Goal: Check status: Check status

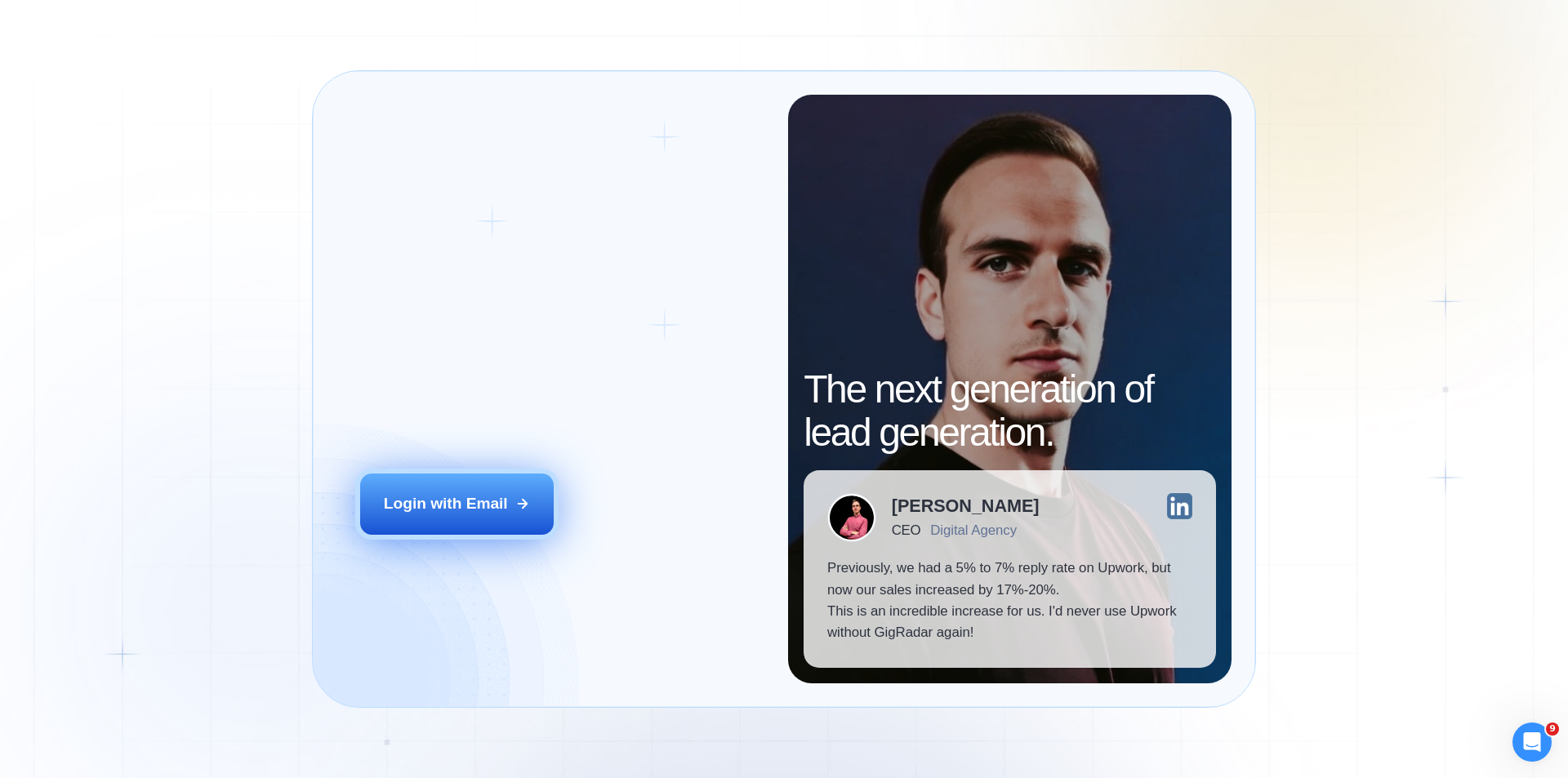
click at [452, 506] on div "Login with Email" at bounding box center [446, 503] width 124 height 21
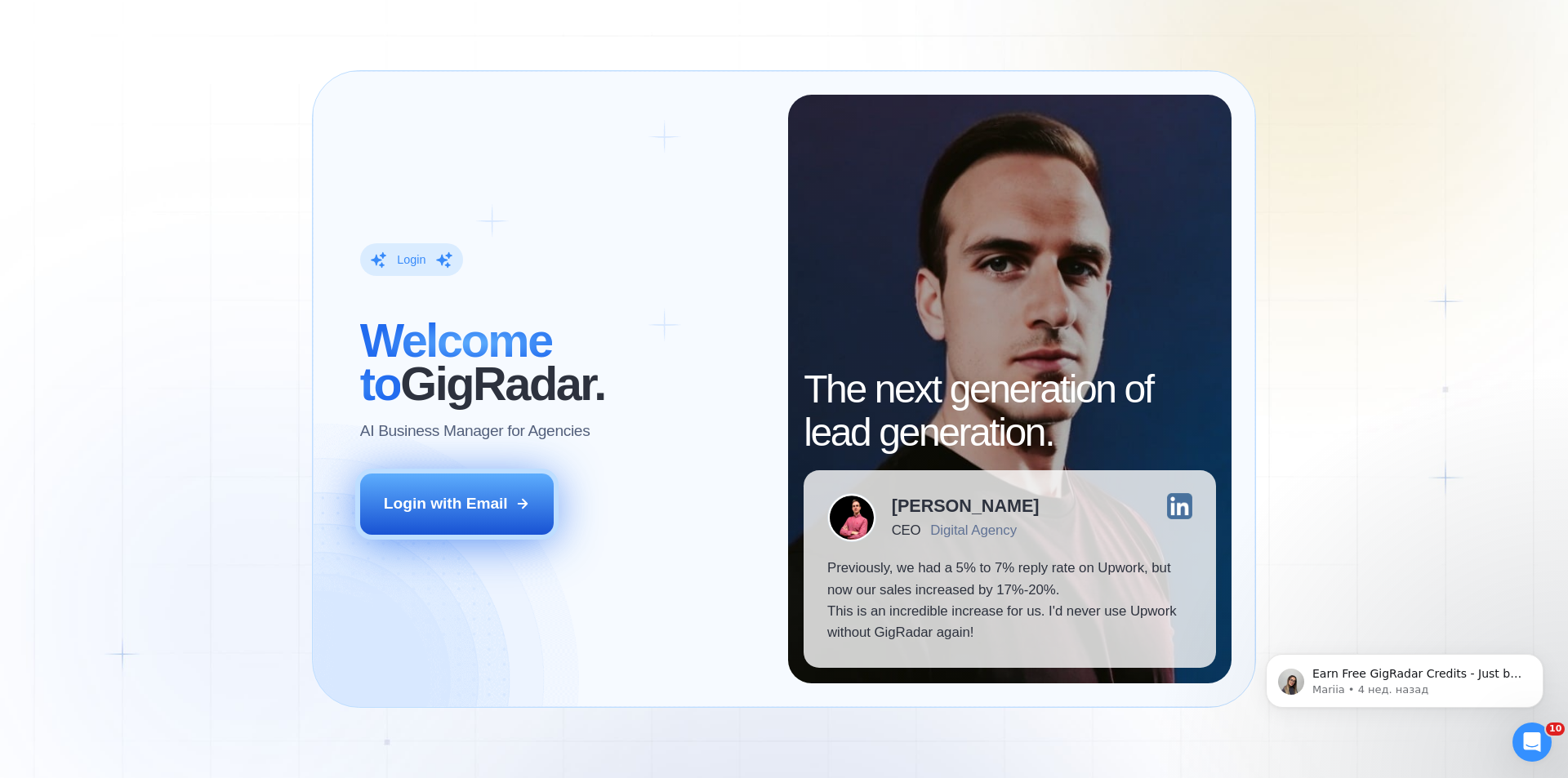
click at [485, 513] on div "Login with Email" at bounding box center [446, 503] width 124 height 21
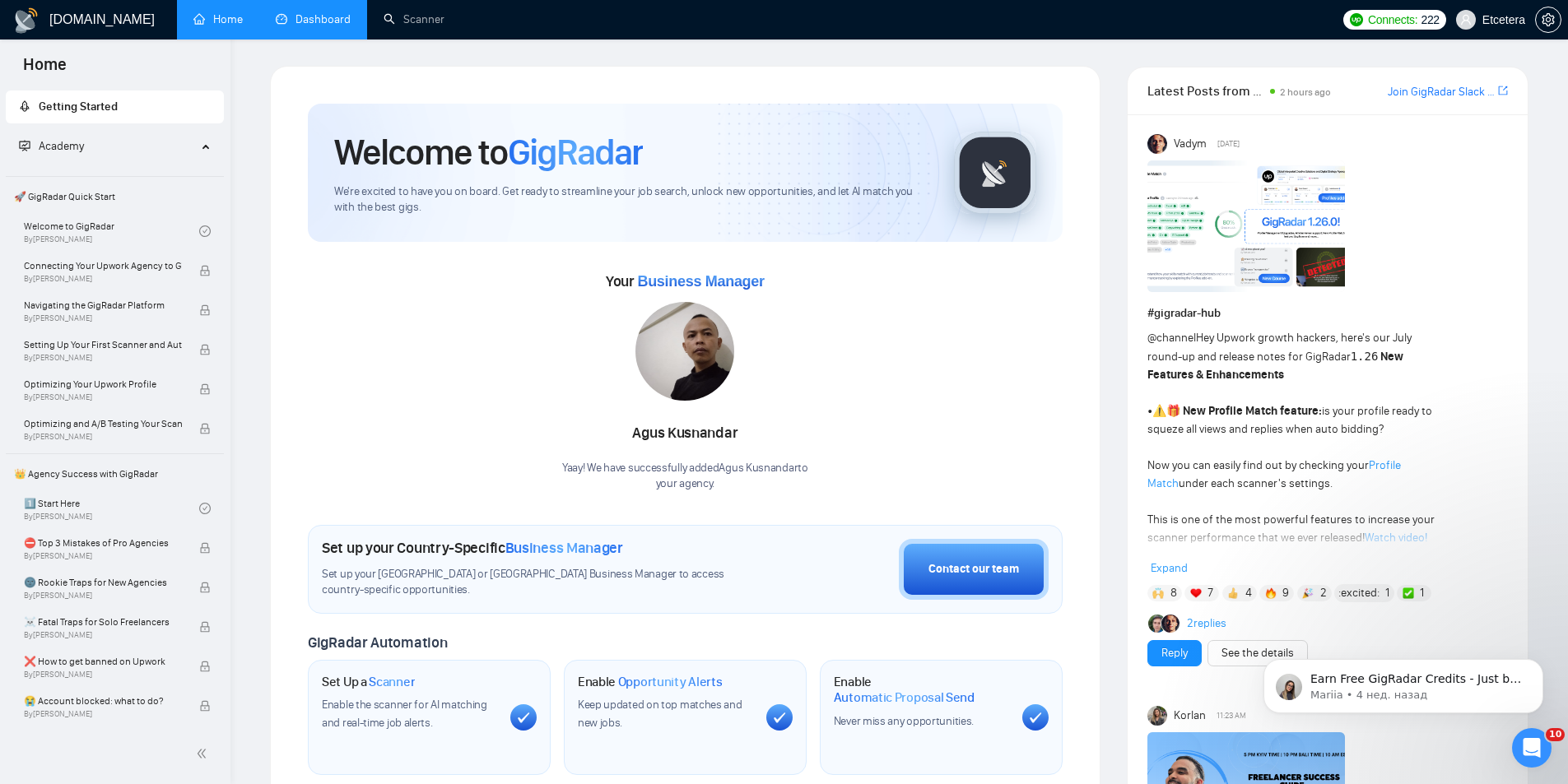
click at [284, 27] on link "Dashboard" at bounding box center [314, 18] width 75 height 14
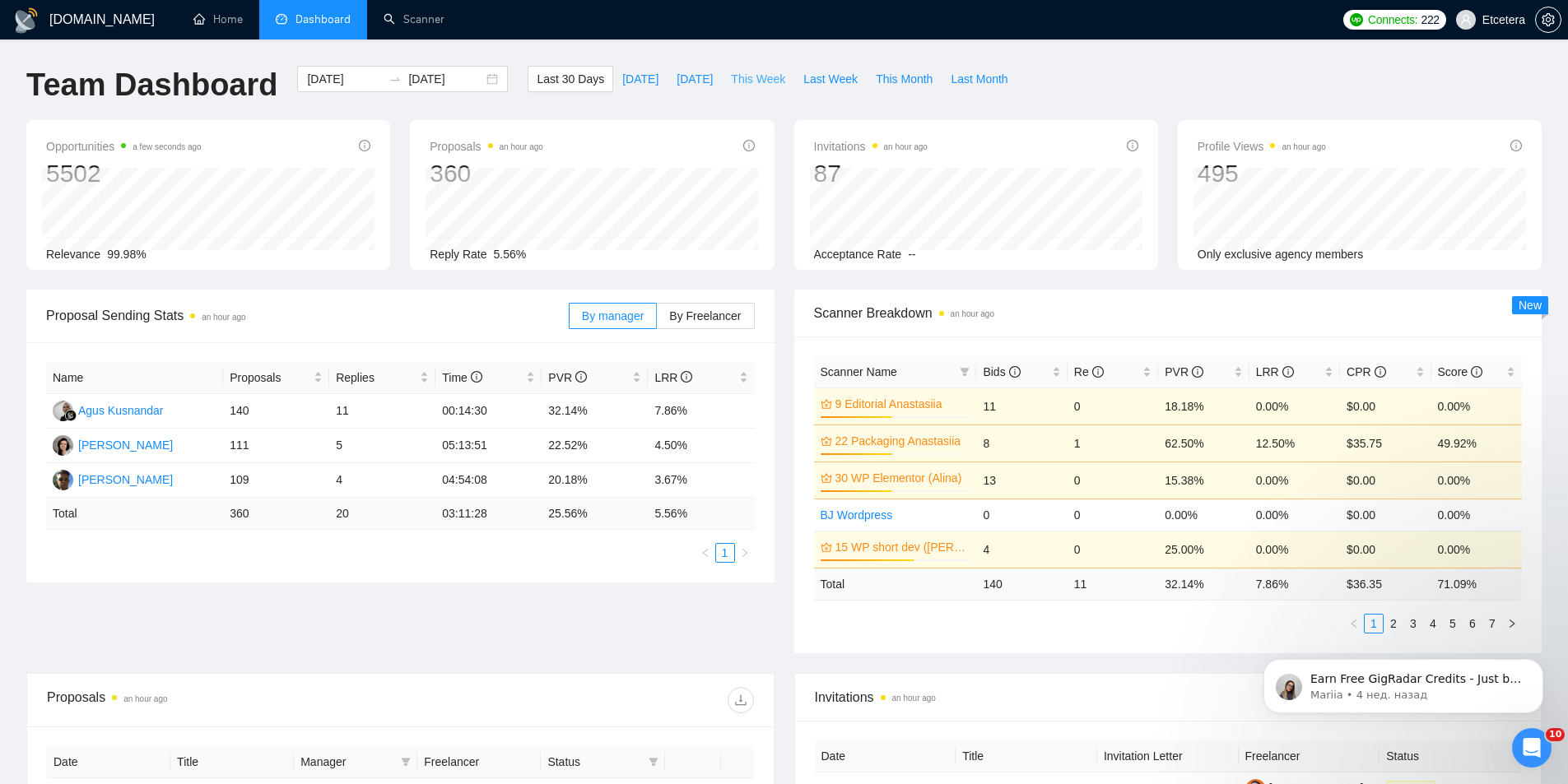
drag, startPoint x: 752, startPoint y: 84, endPoint x: 690, endPoint y: 251, distance: 178.1
click at [753, 84] on span "This Week" at bounding box center [757, 79] width 54 height 18
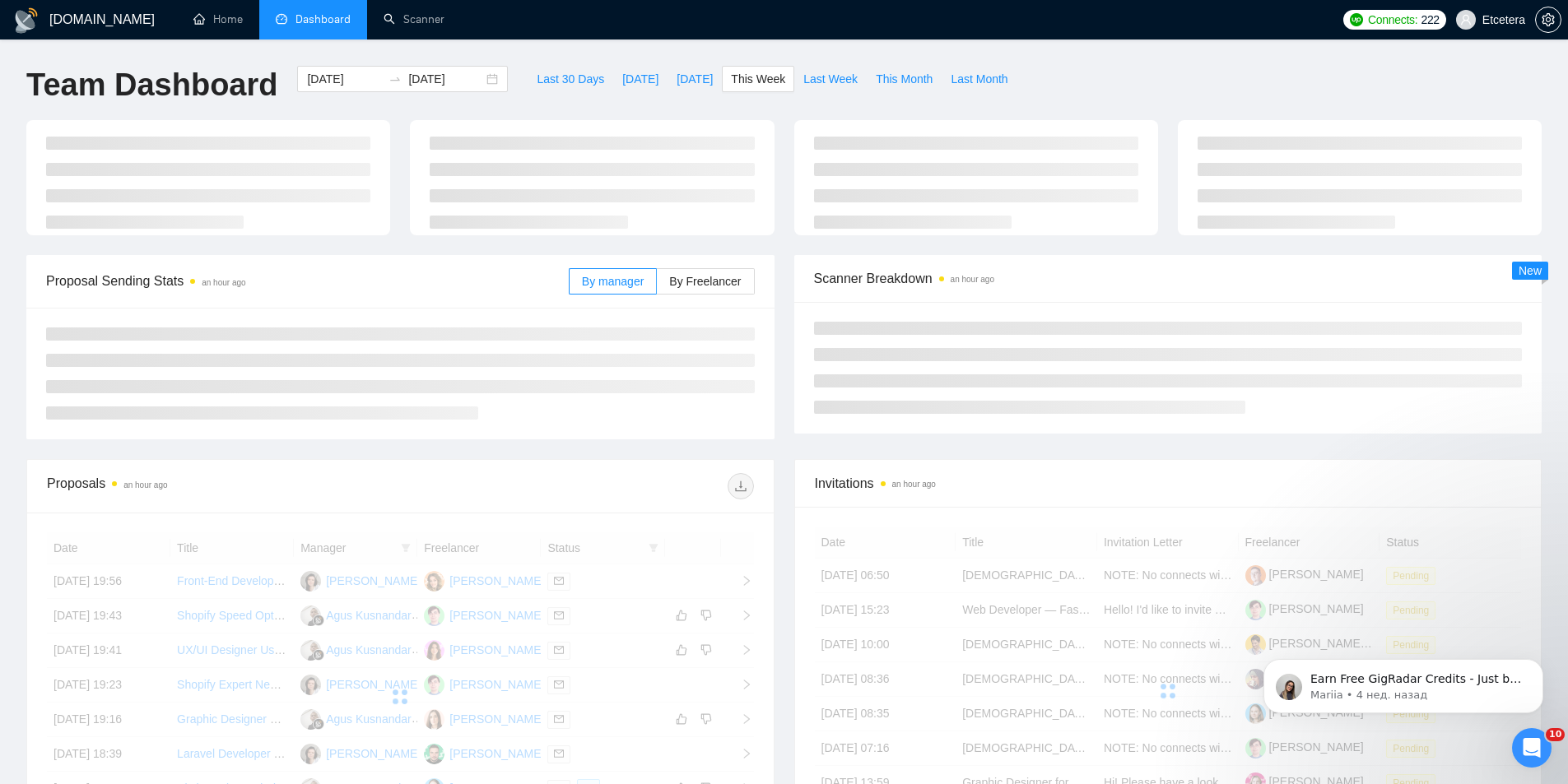
type input "[DATE]"
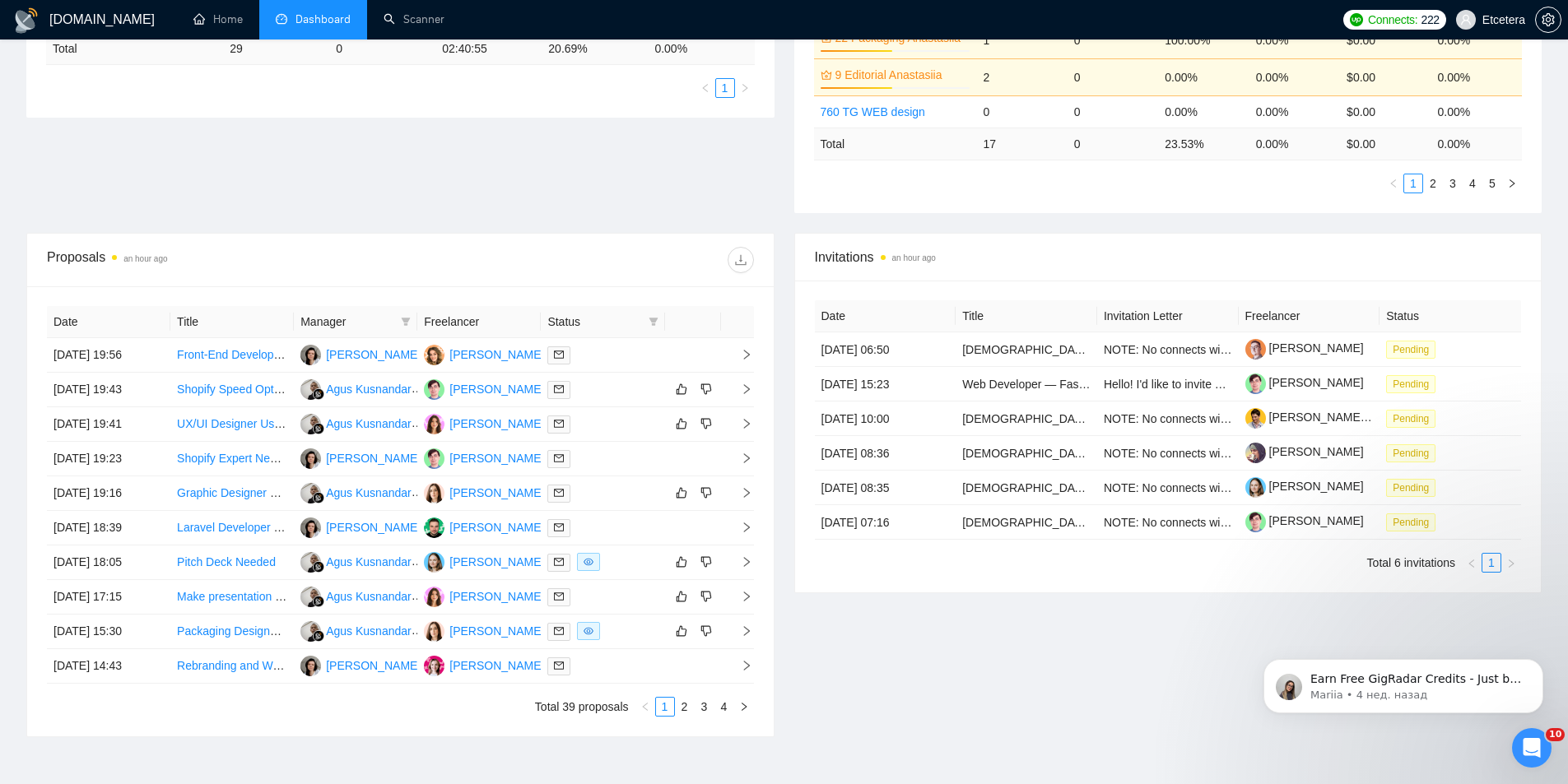
scroll to position [530, 0]
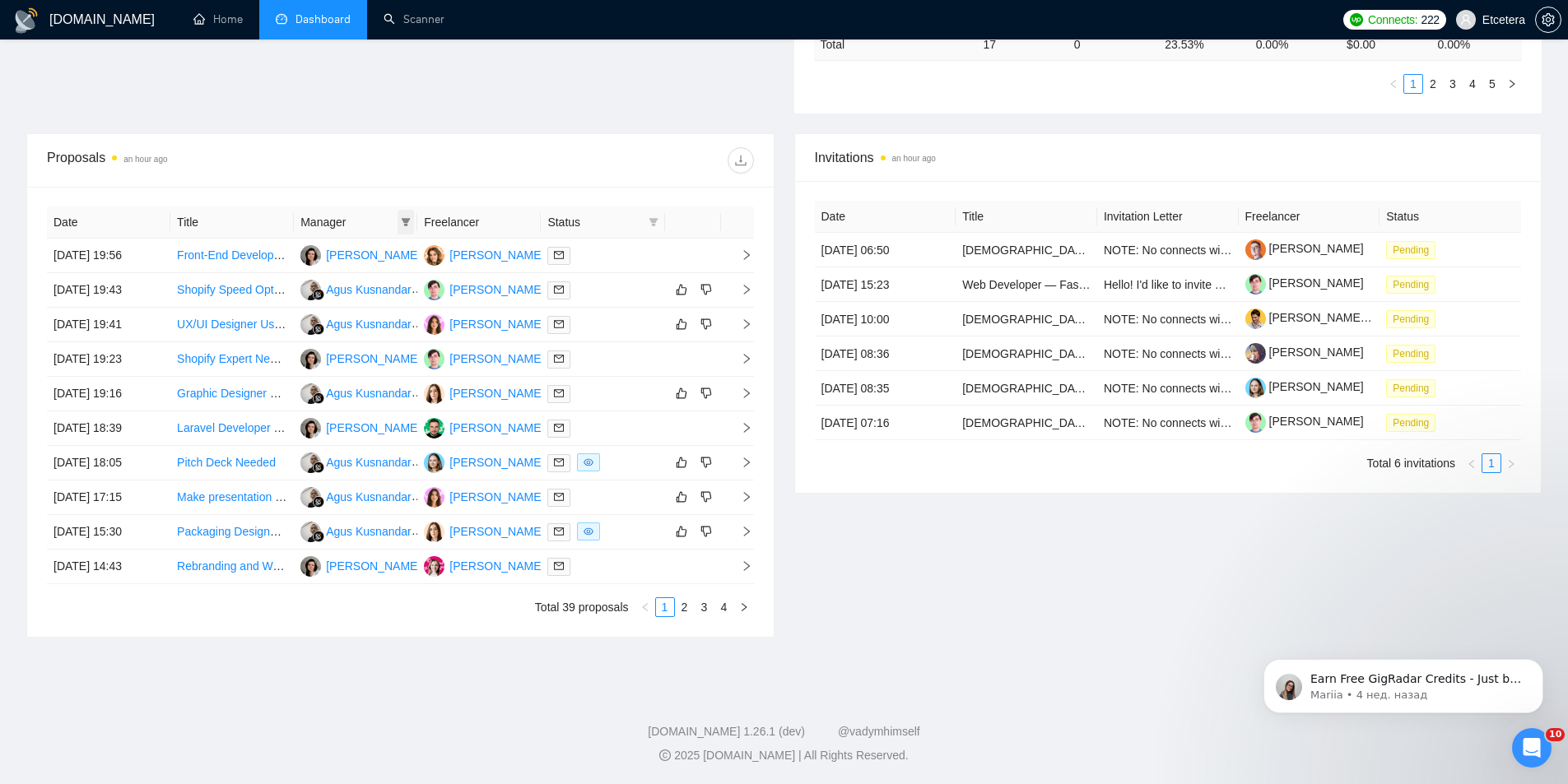
click at [406, 222] on icon "filter" at bounding box center [406, 222] width 9 height 8
click at [345, 300] on span "[PERSON_NAME]" at bounding box center [349, 306] width 94 height 13
checkbox input "true"
click at [491, 159] on div at bounding box center [576, 160] width 353 height 27
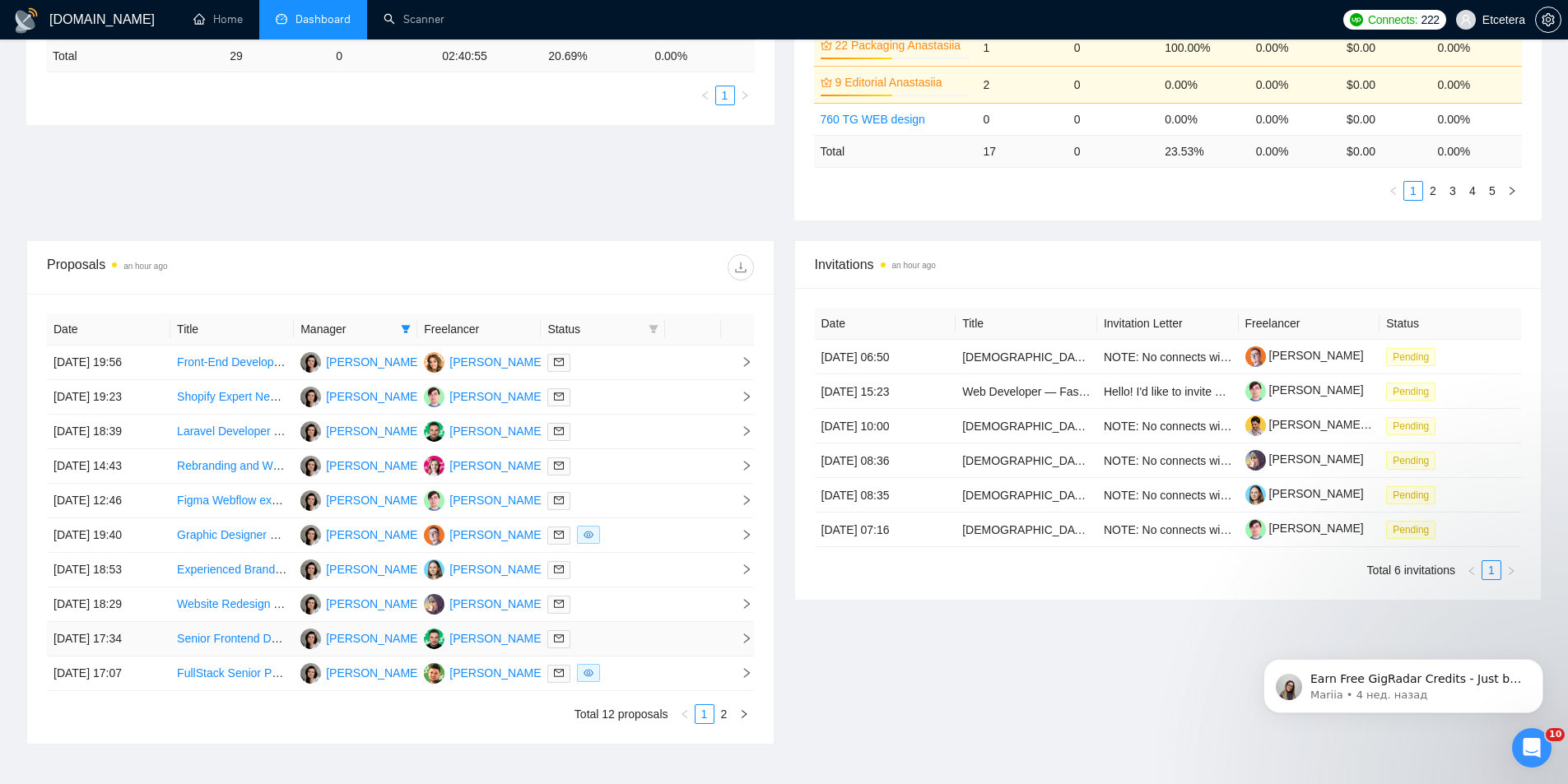
scroll to position [447, 0]
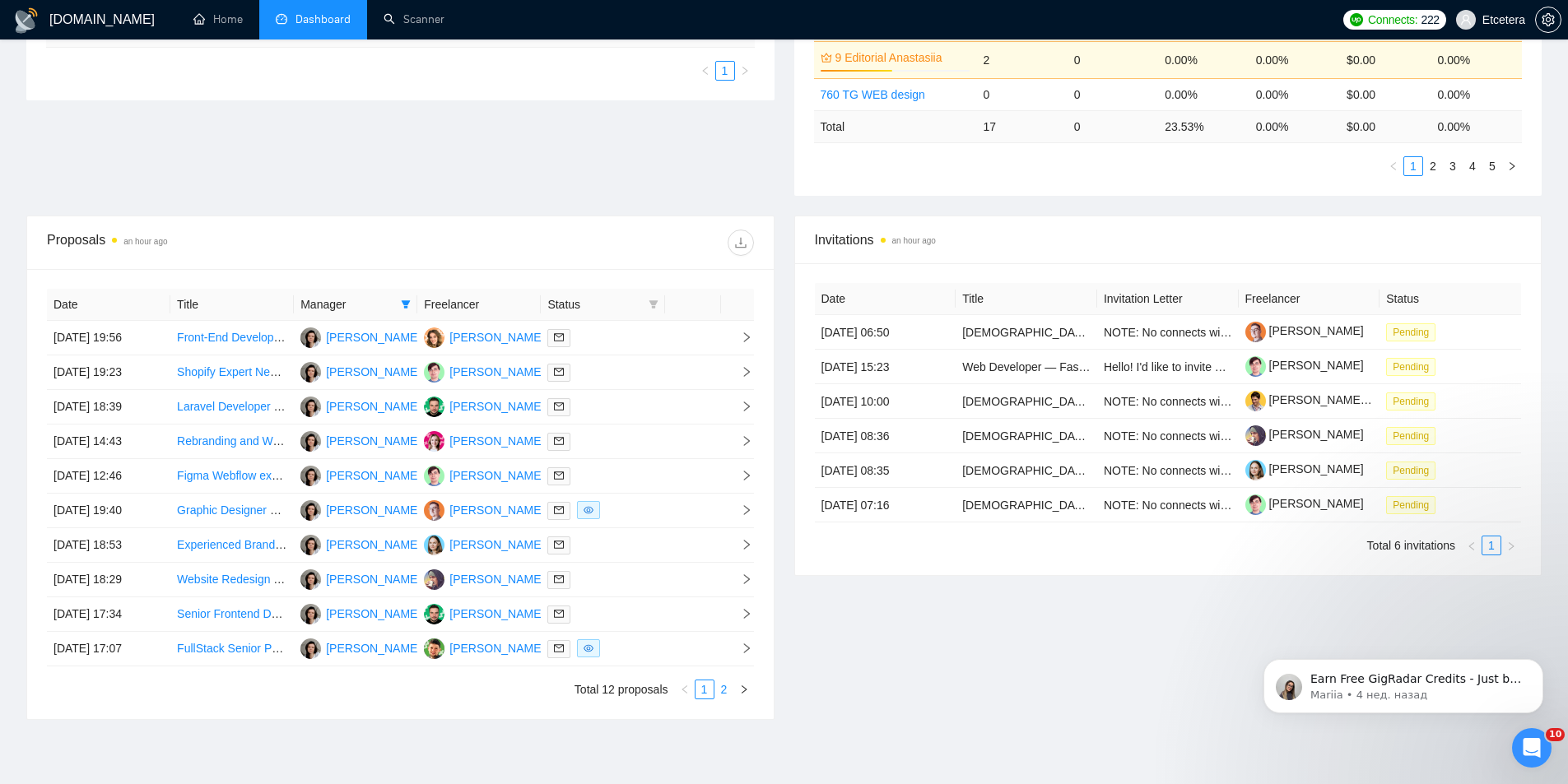
click at [724, 687] on link "2" at bounding box center [724, 690] width 18 height 18
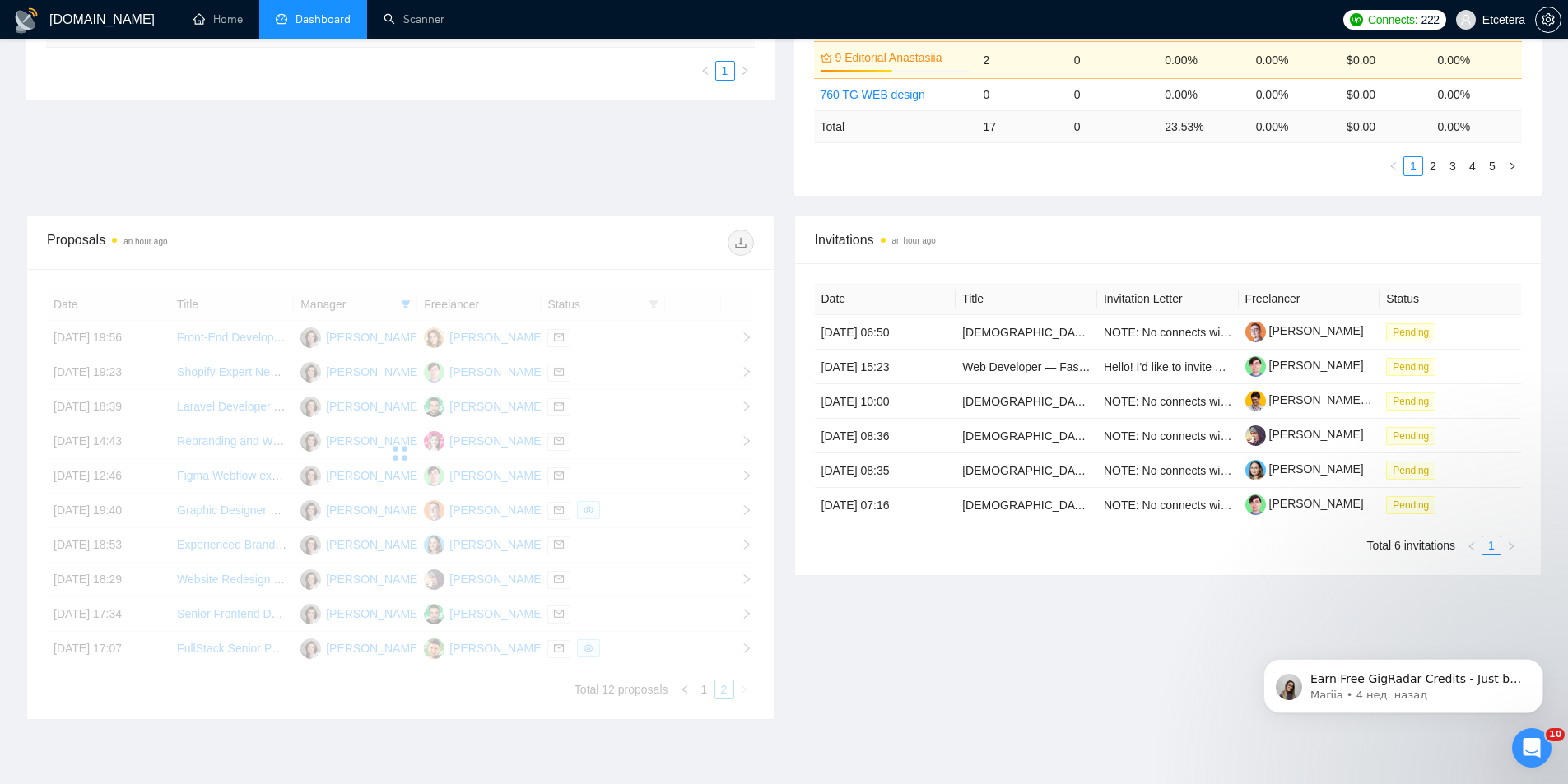
scroll to position [386, 0]
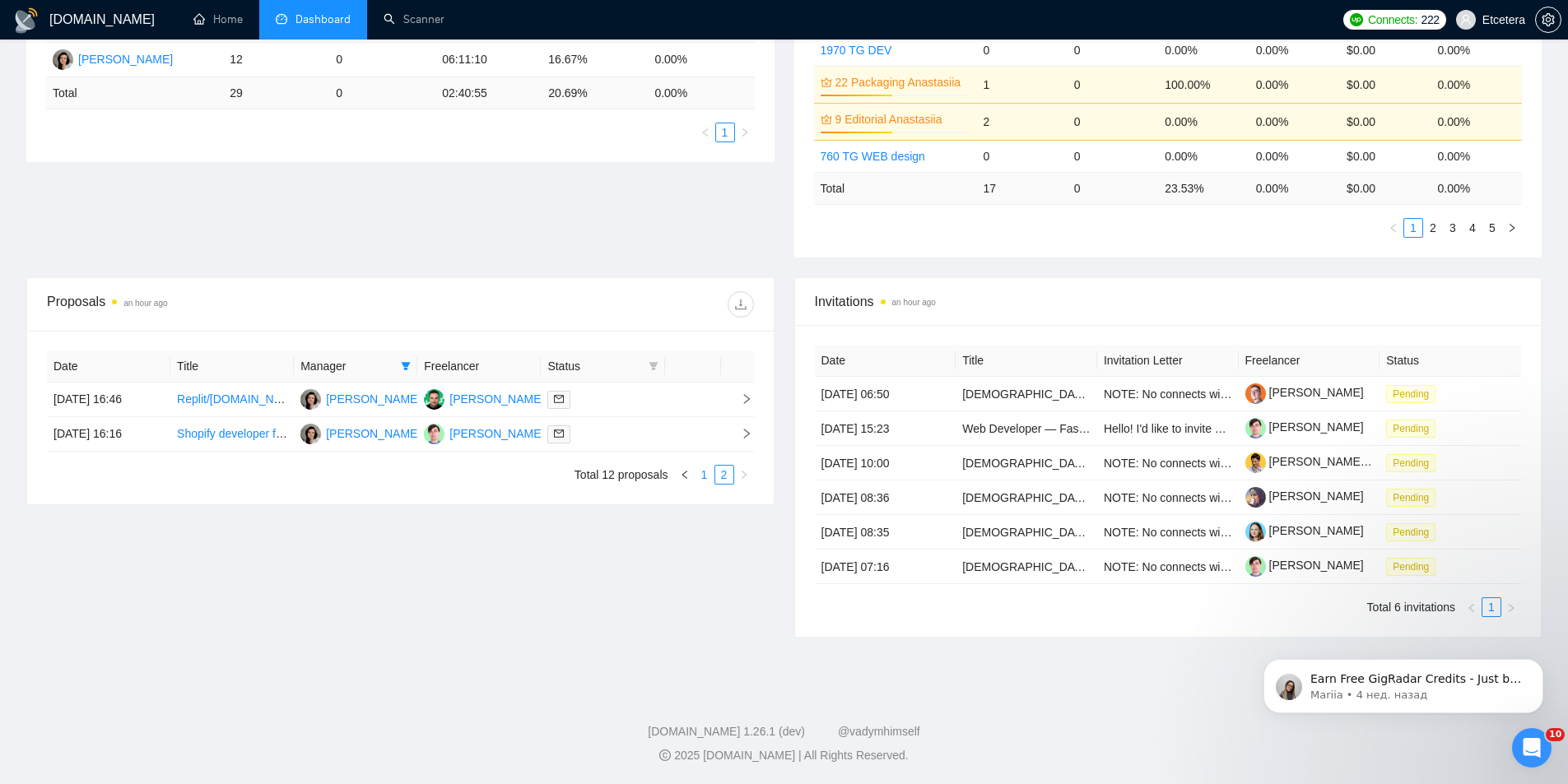
click at [703, 476] on link "1" at bounding box center [705, 475] width 18 height 18
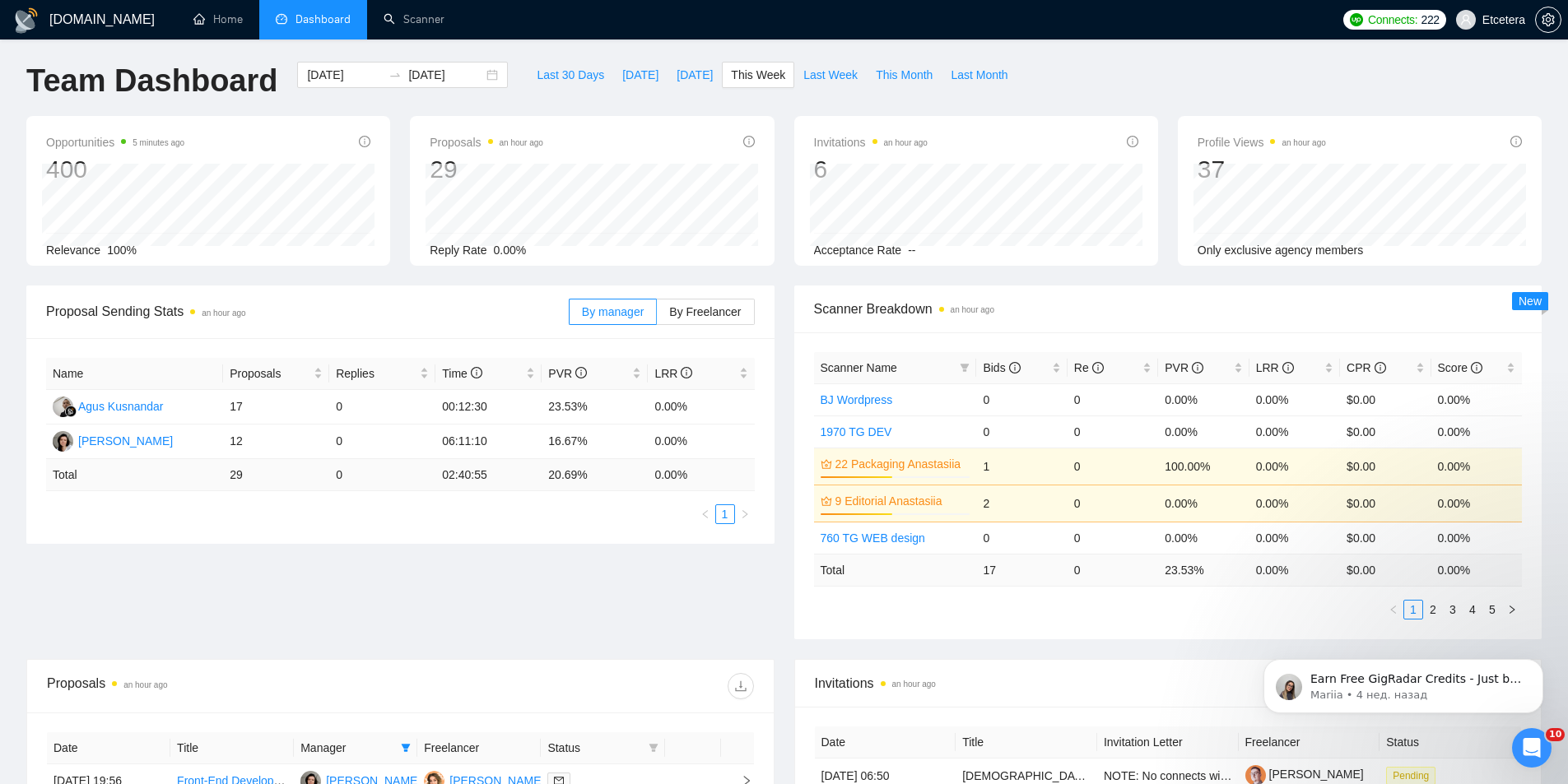
scroll to position [0, 0]
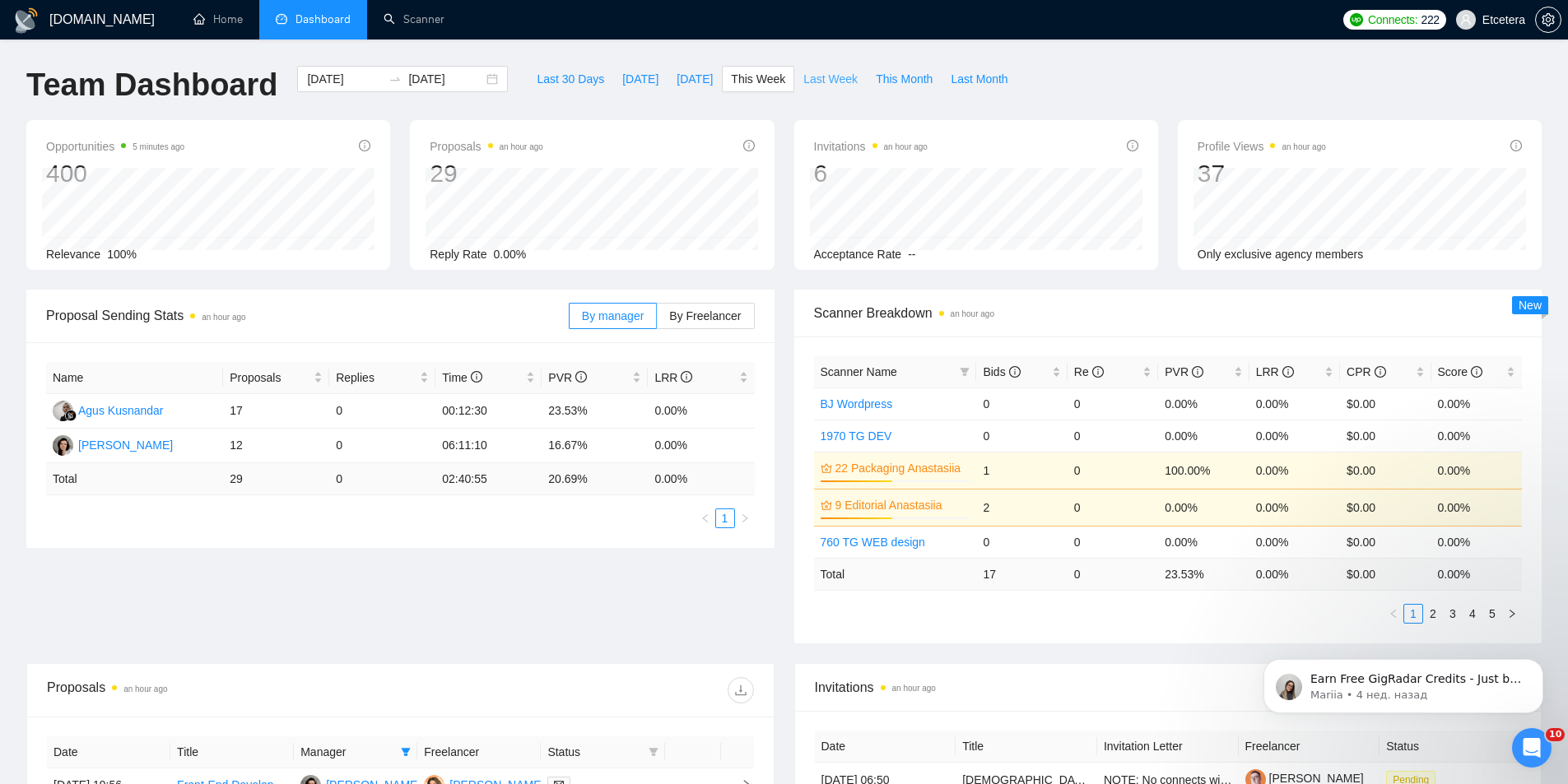
click at [836, 77] on span "Last Week" at bounding box center [830, 79] width 54 height 18
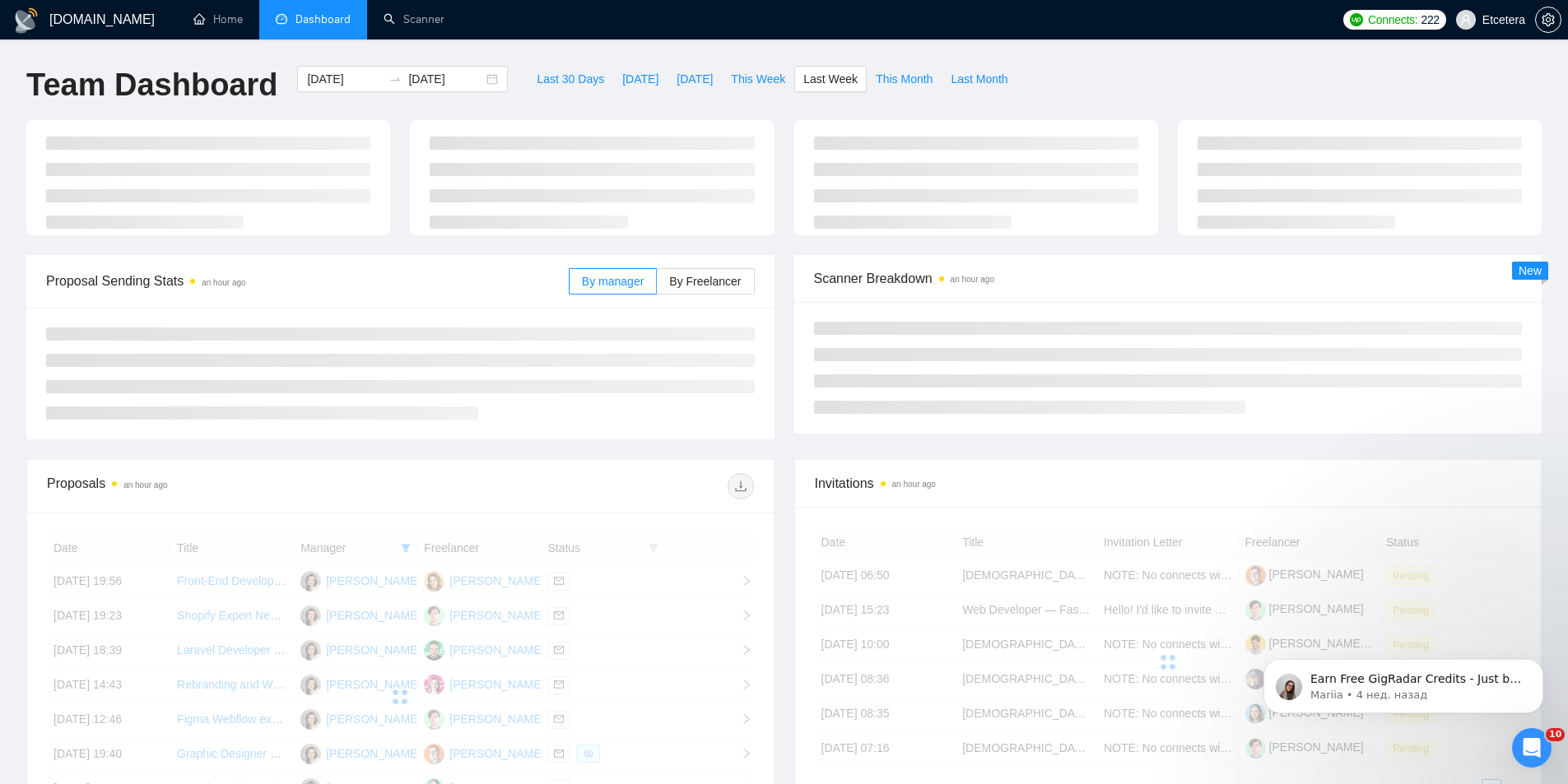
type input "[DATE]"
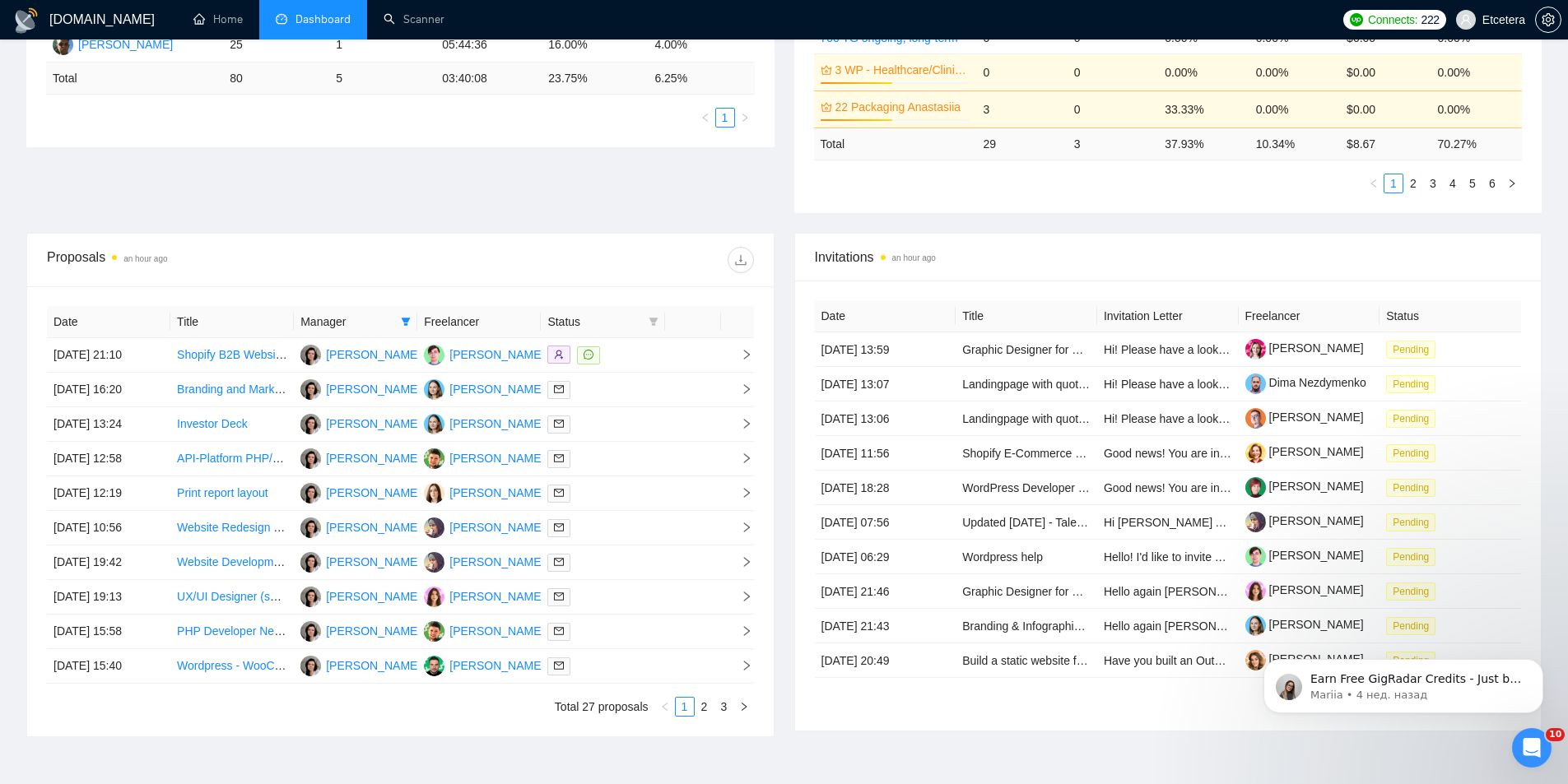
scroll to position [494, 0]
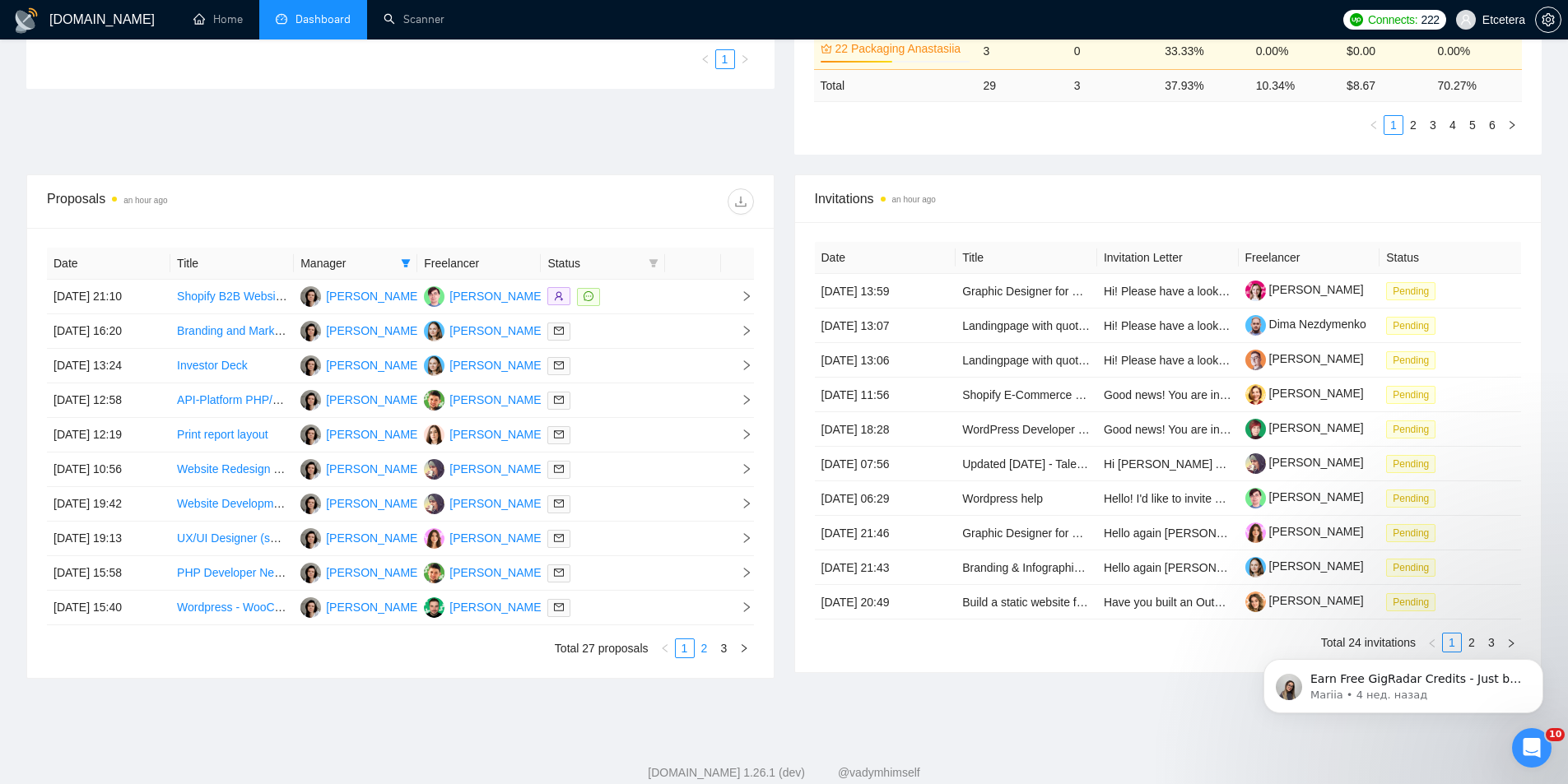
click at [707, 650] on link "2" at bounding box center [705, 648] width 18 height 18
